Goal: Task Accomplishment & Management: Use online tool/utility

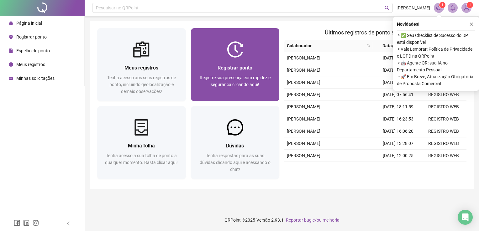
click at [232, 58] on div "Registrar ponto Registre sua presença com rapidez e segurança clicando aqui!" at bounding box center [235, 80] width 89 height 44
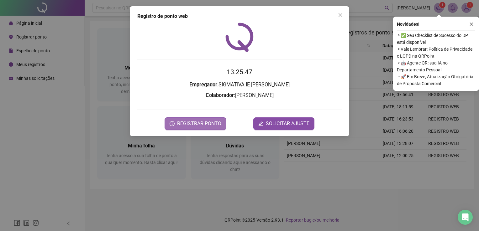
click at [210, 122] on span "REGISTRAR PONTO" at bounding box center [199, 124] width 44 height 8
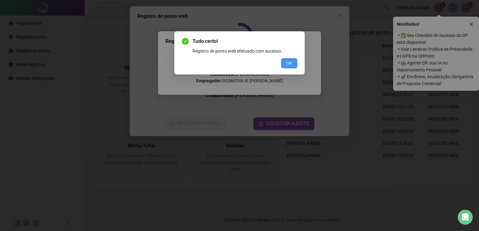
click at [286, 63] on button "OK" at bounding box center [289, 63] width 16 height 10
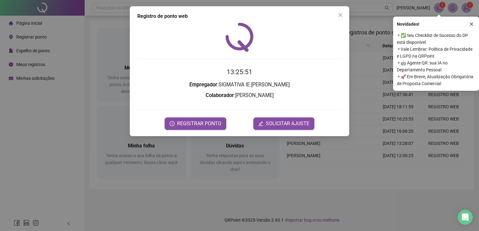
click at [236, 190] on div "Registro de ponto web 13:25:51 Empregador : SIGMATIVA IE [PERSON_NAME] : [PERSO…" at bounding box center [239, 115] width 479 height 231
